Goal: Browse casually

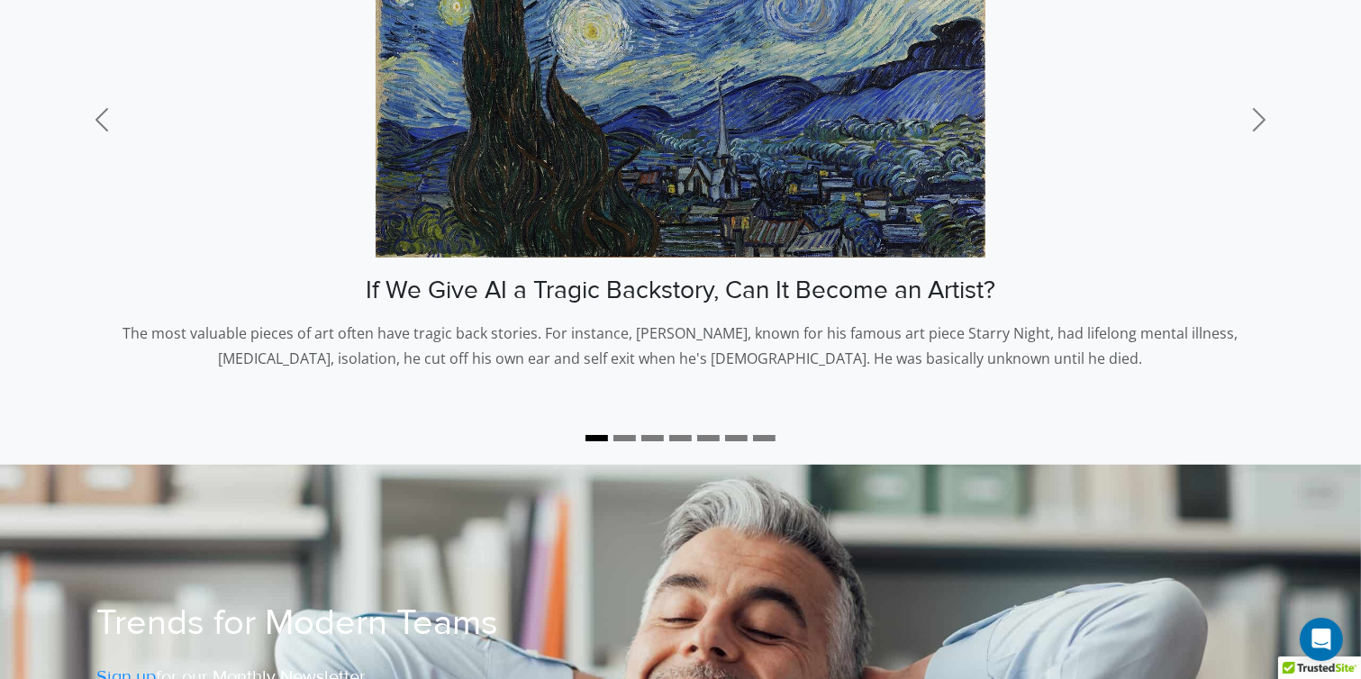
scroll to position [391, 0]
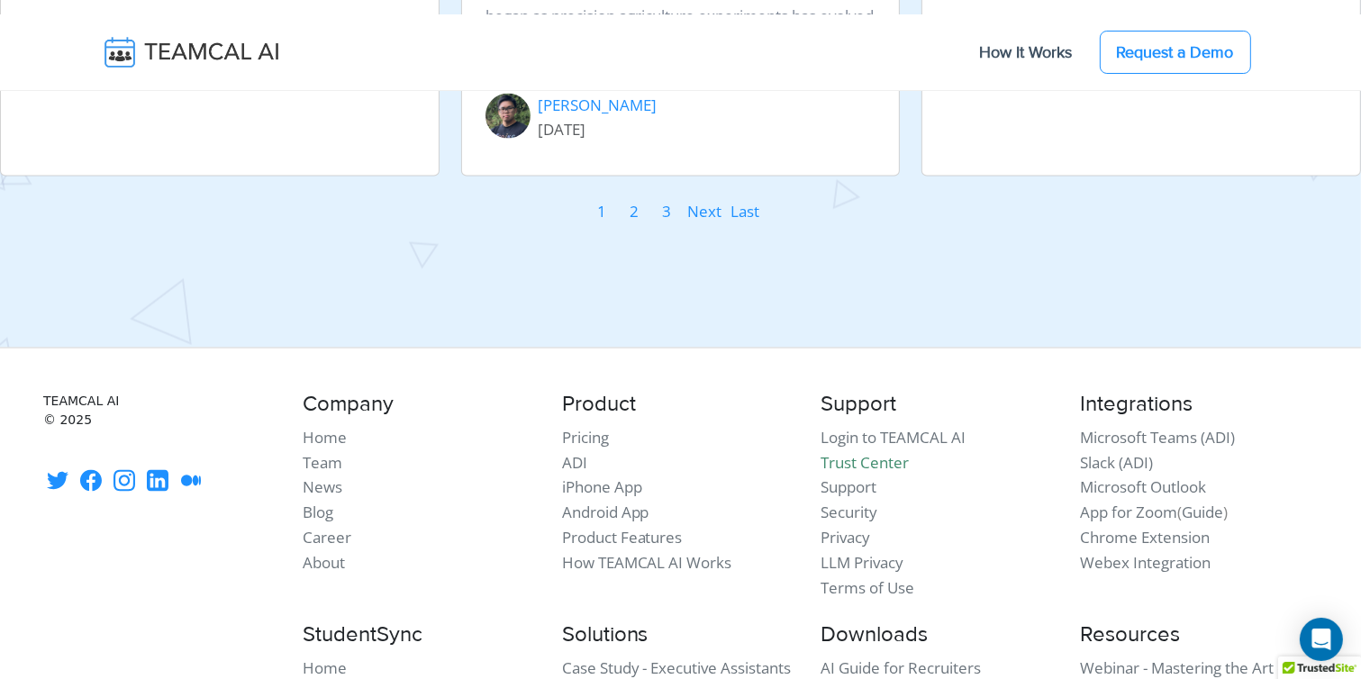
scroll to position [2926, 0]
